Goal: Task Accomplishment & Management: Manage account settings

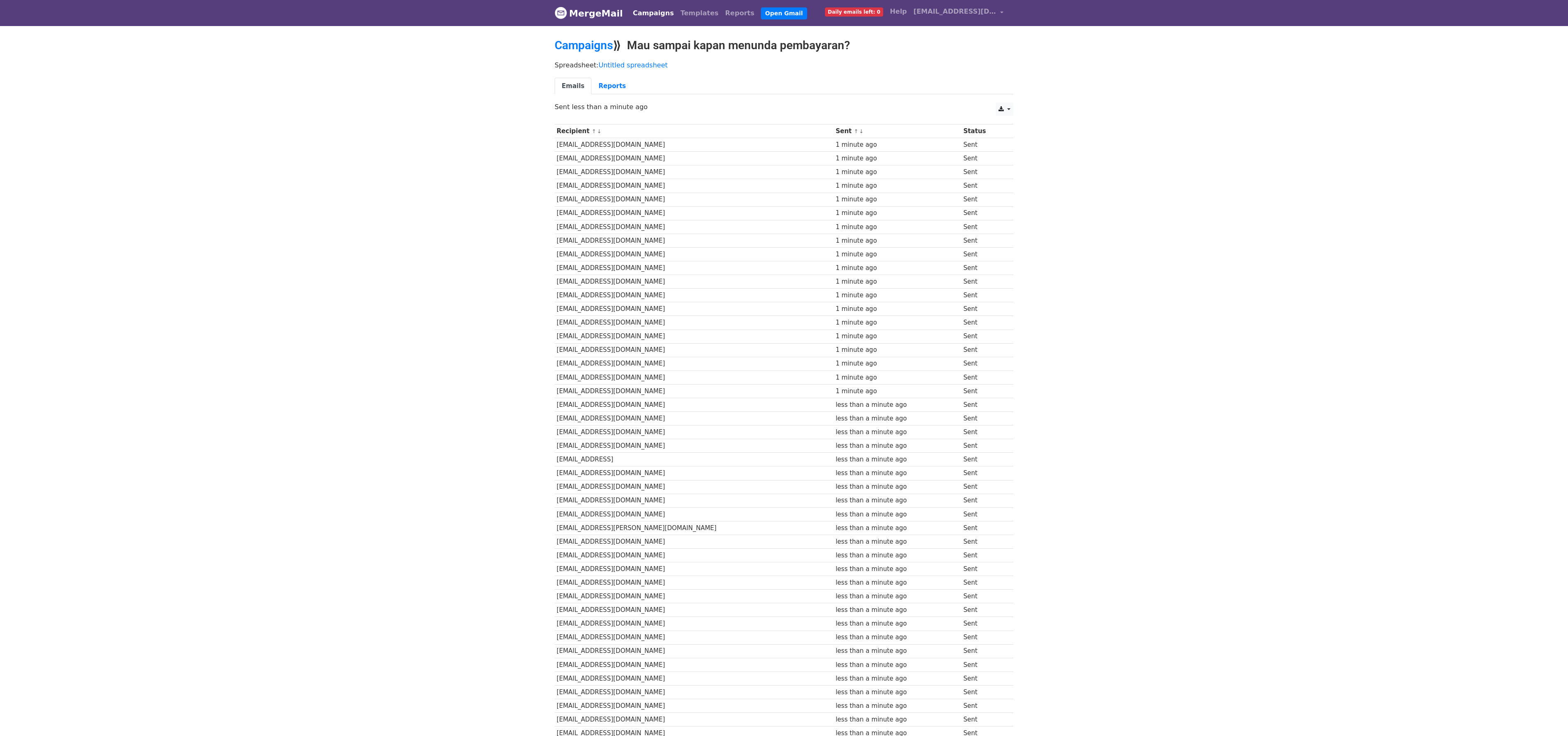
click at [575, 87] on link "Emails" at bounding box center [574, 87] width 37 height 17
click at [633, 14] on link "Campaigns" at bounding box center [653, 13] width 48 height 17
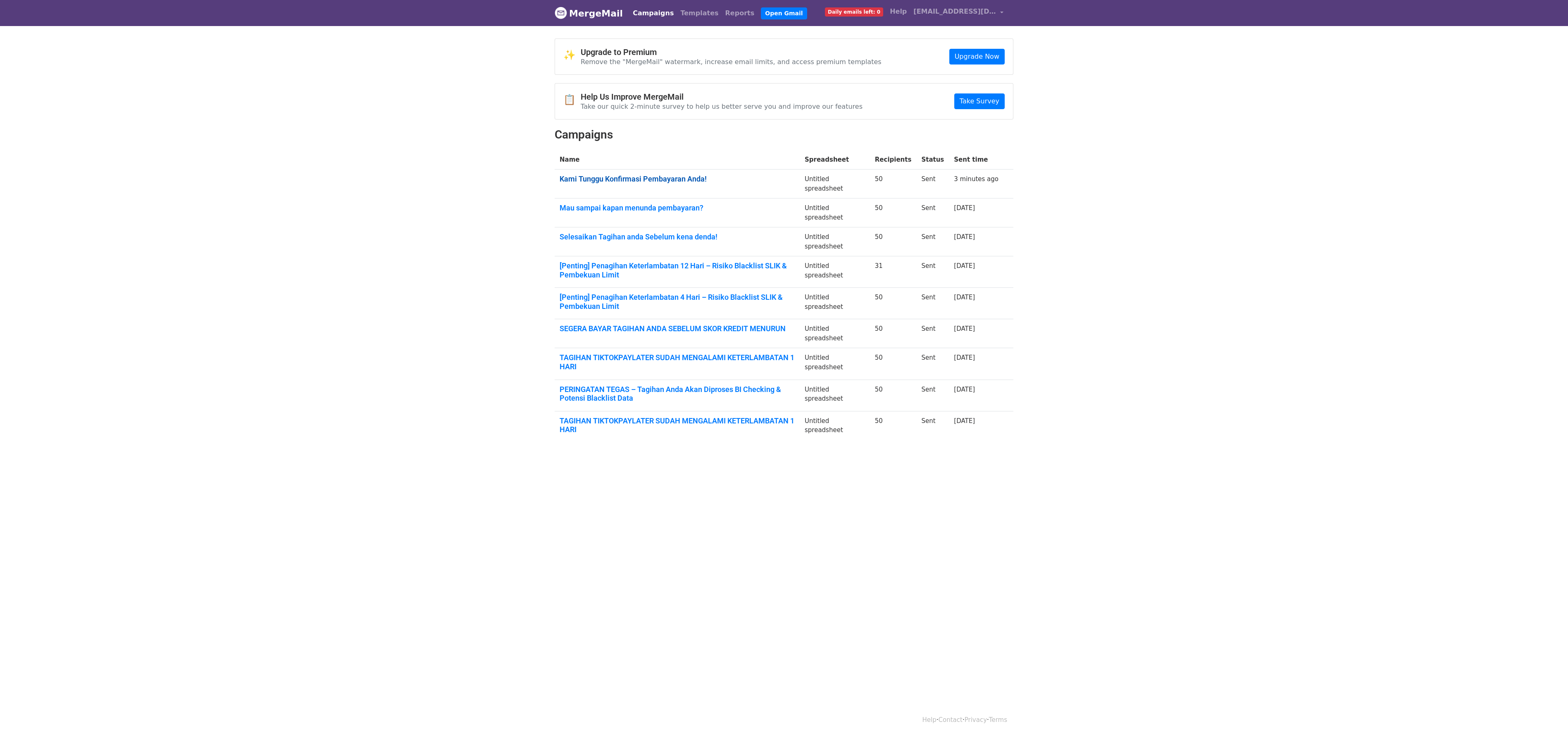
click at [614, 181] on link "Kami Tunggu Konfirmasi Pembayaran Anda!" at bounding box center [677, 179] width 235 height 9
